Goal: Complete application form

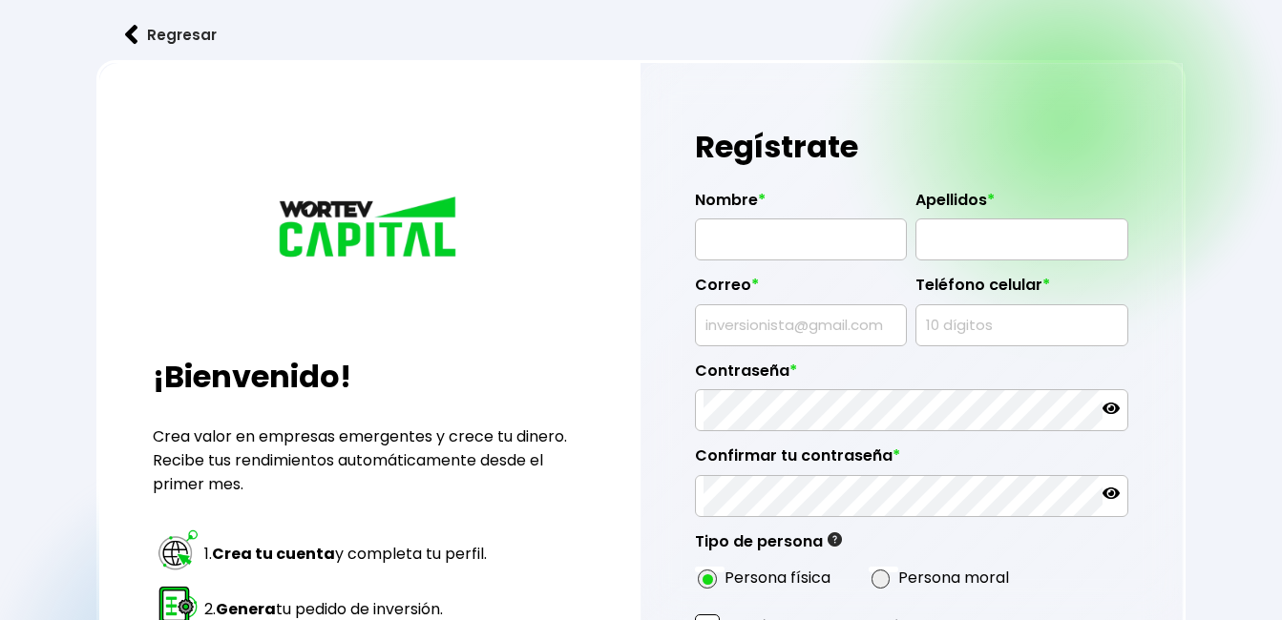
radio input "true"
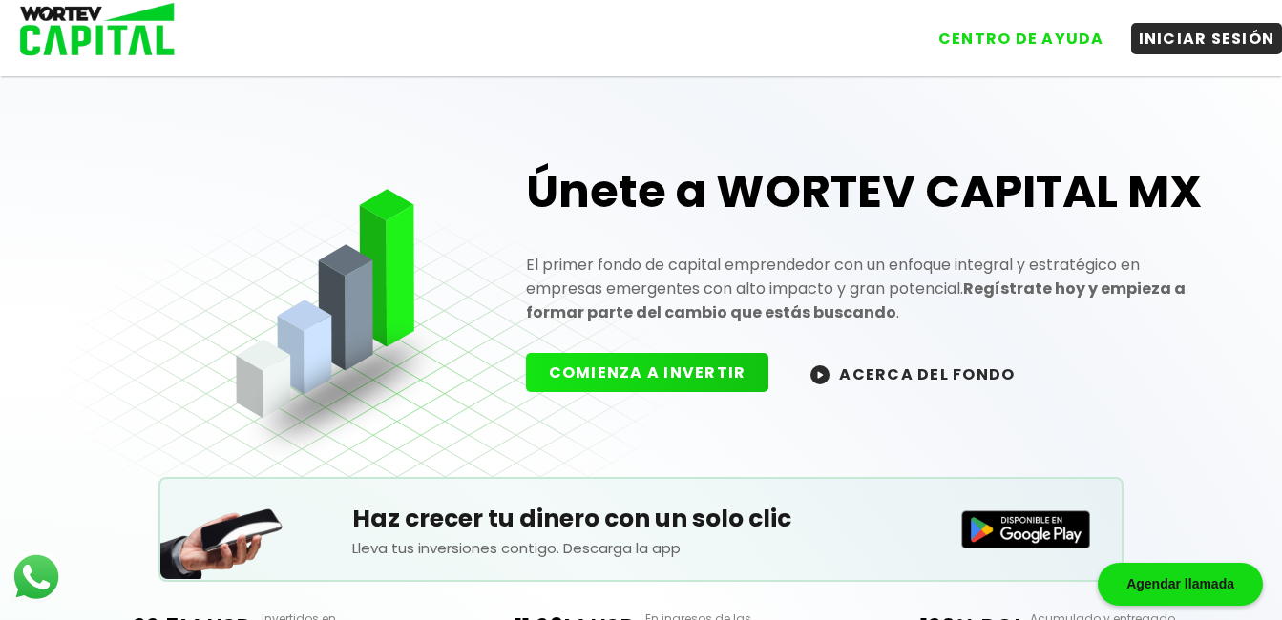
click at [934, 369] on button "ACERCA DEL FONDO" at bounding box center [912, 373] width 250 height 41
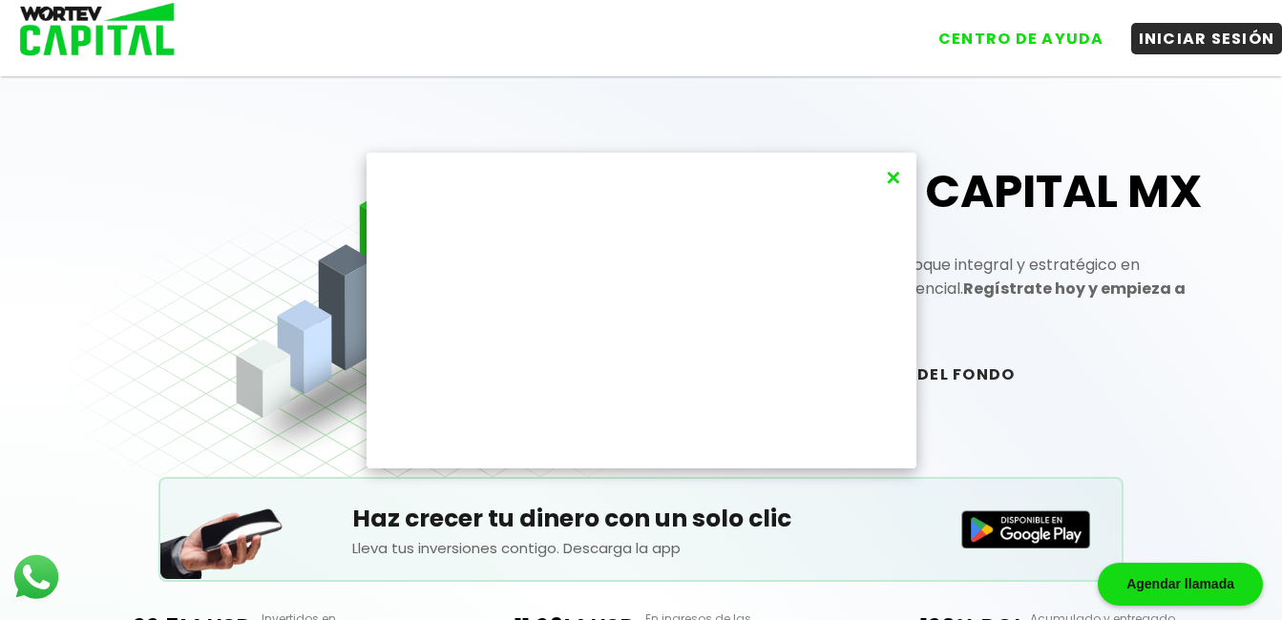
click at [892, 181] on button "×" at bounding box center [893, 177] width 26 height 31
